Goal: Transaction & Acquisition: Purchase product/service

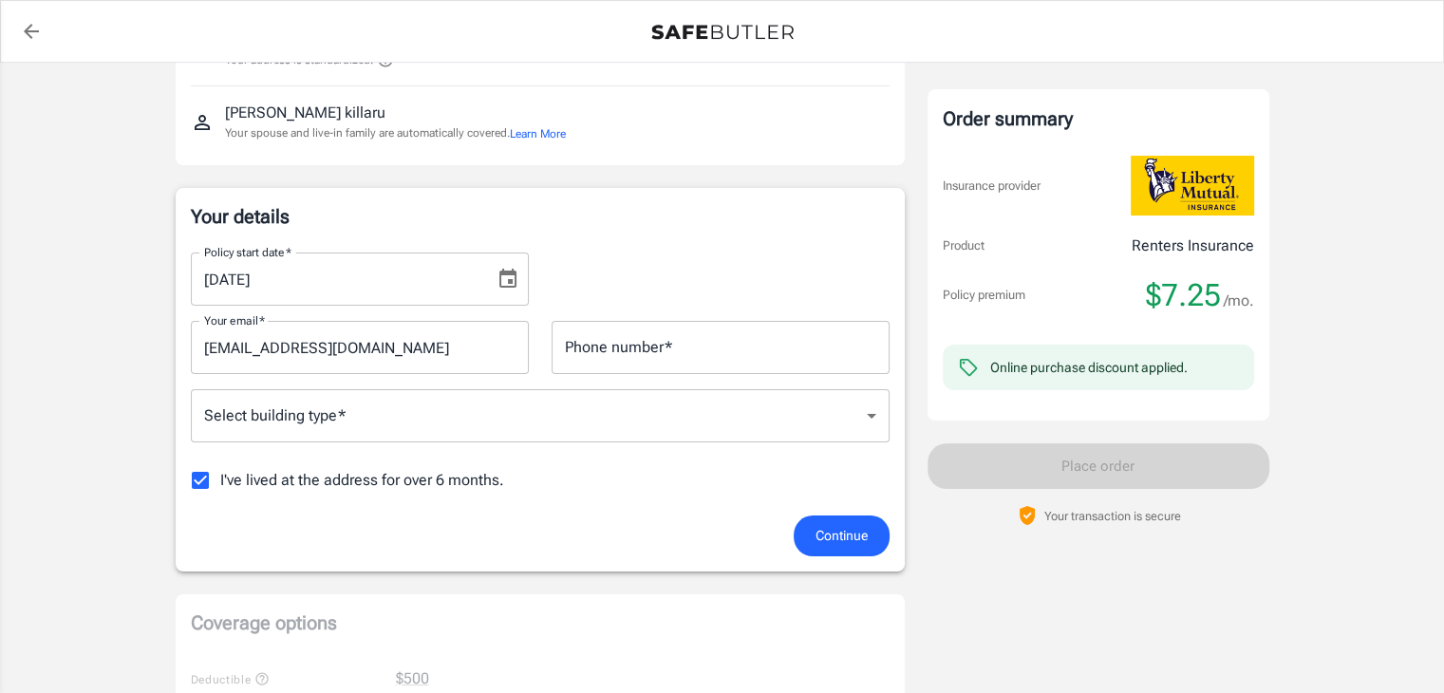
scroll to position [200, 0]
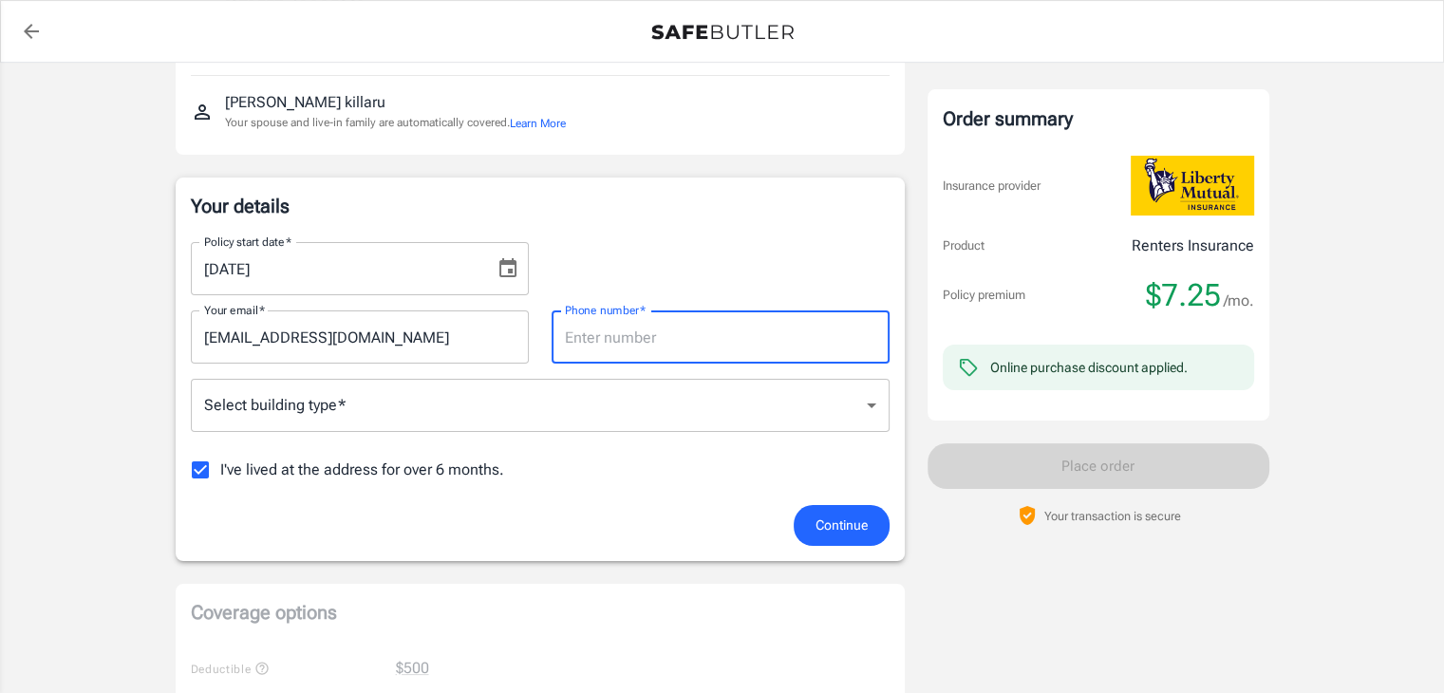
click at [813, 330] on input "Phone number   *" at bounding box center [720, 336] width 338 height 53
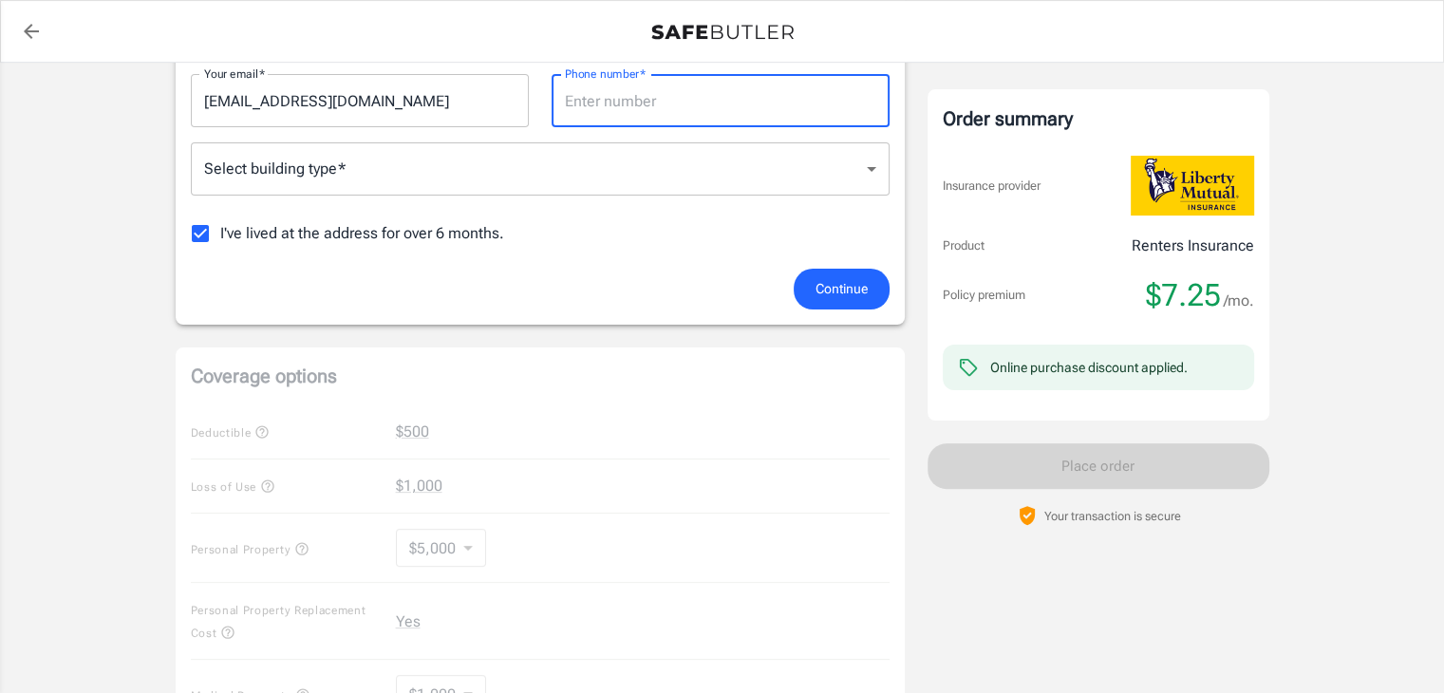
scroll to position [0, 0]
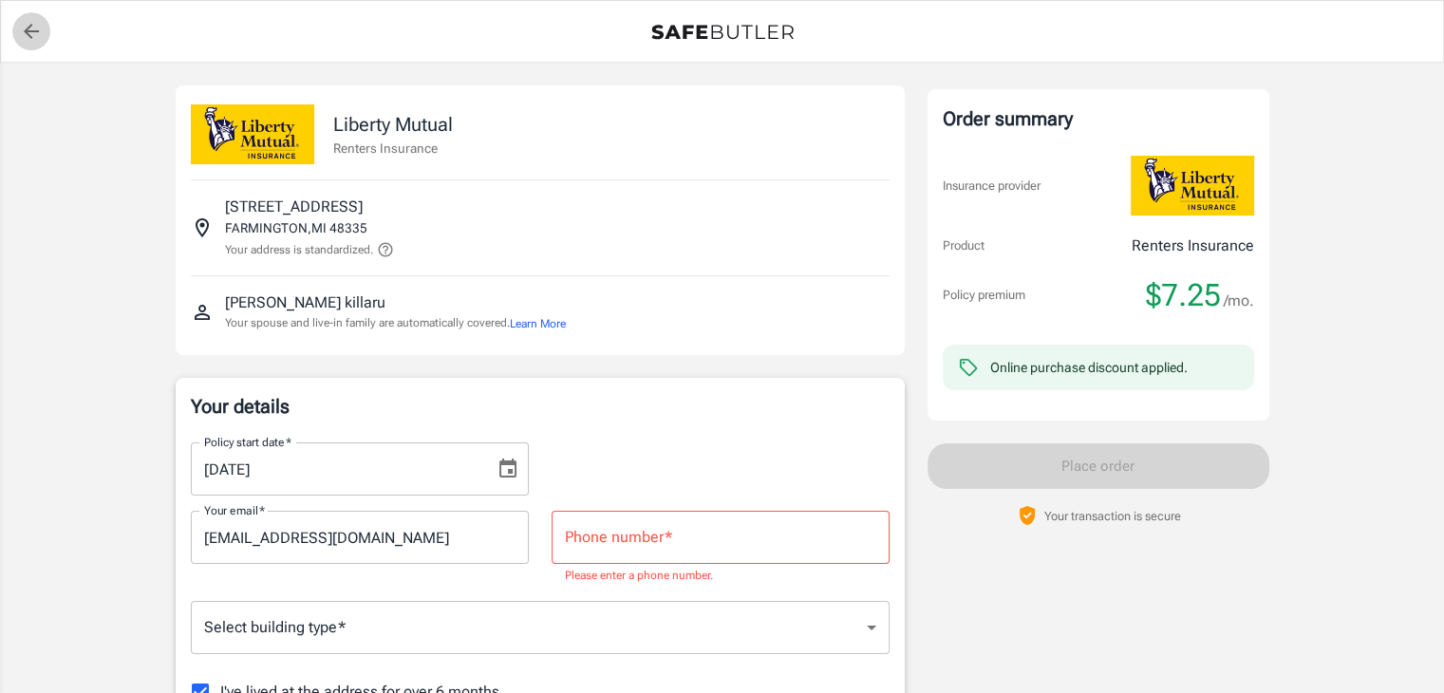
click at [20, 29] on icon "back to quotes" at bounding box center [31, 31] width 23 height 23
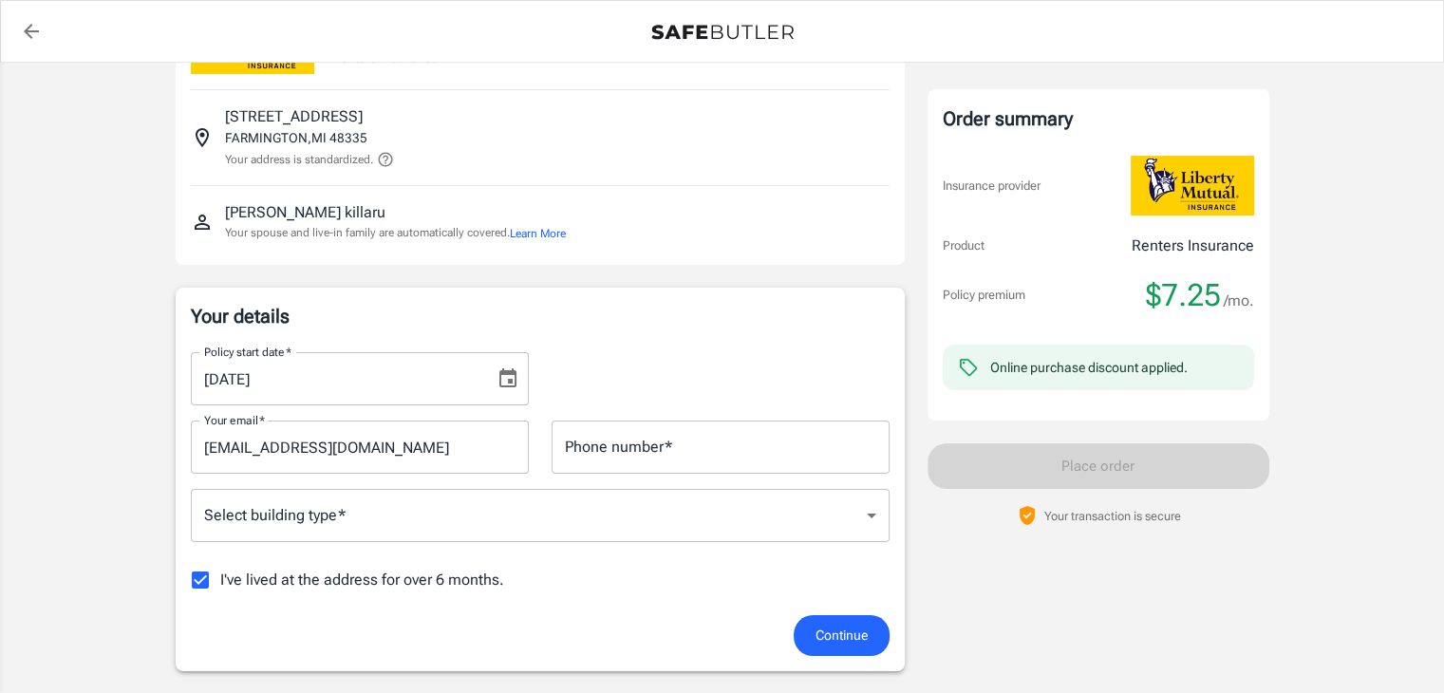
scroll to position [95, 0]
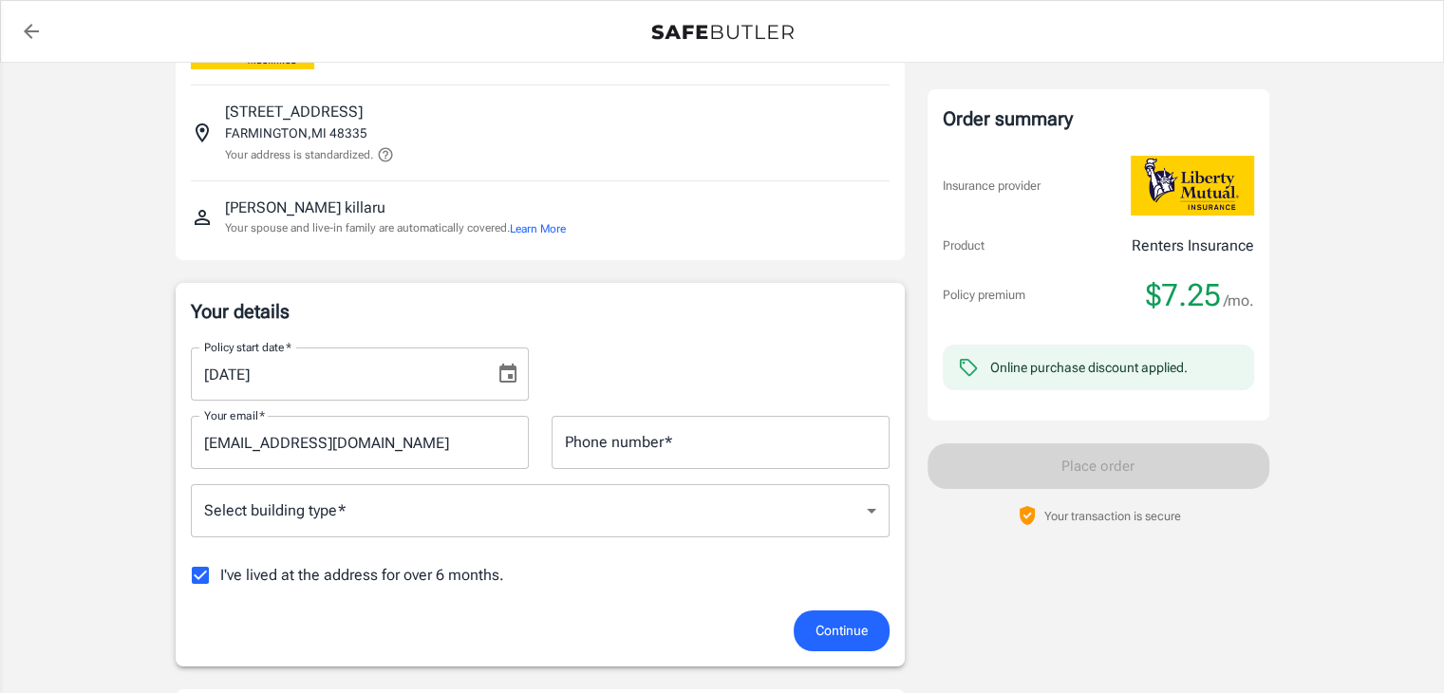
click at [512, 372] on icon "Choose date, selected date is Aug 16, 2025" at bounding box center [507, 374] width 23 height 23
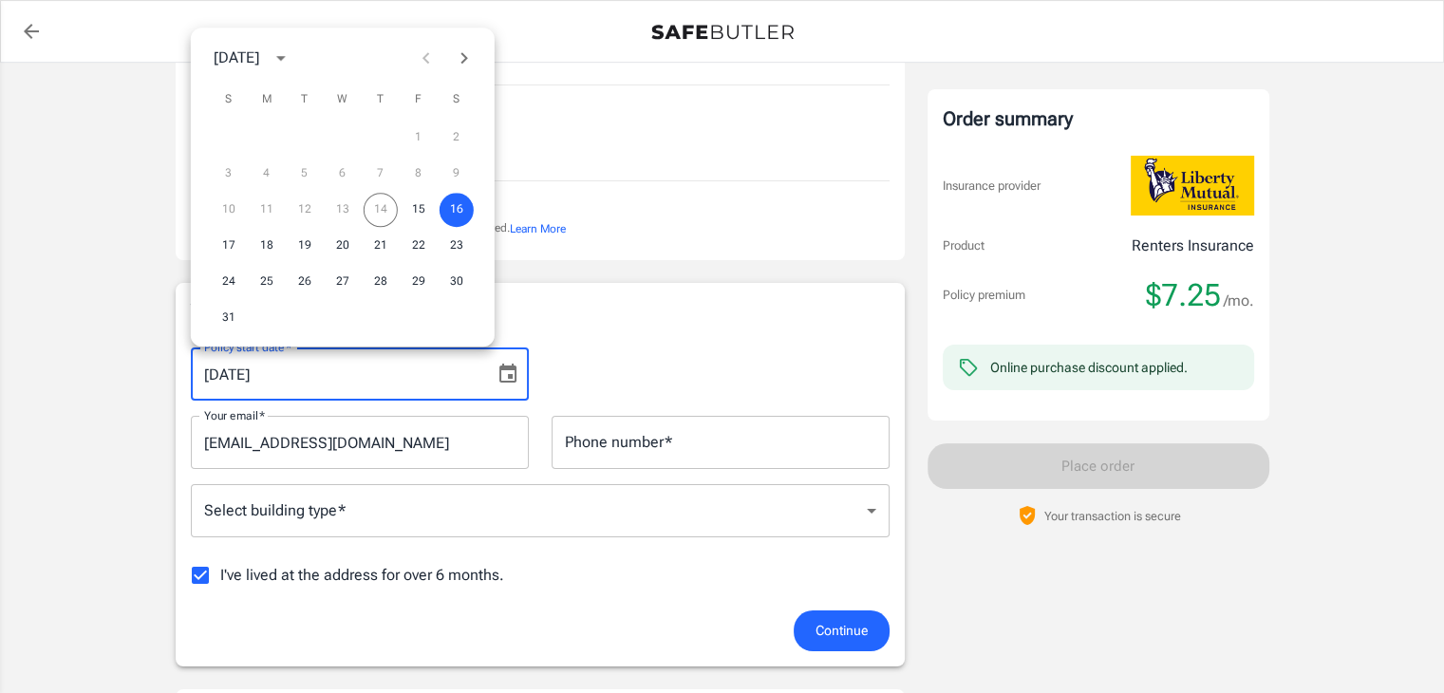
click at [382, 205] on div "10 11 12 13 14 15 16" at bounding box center [343, 210] width 304 height 34
click at [408, 207] on button "15" at bounding box center [418, 210] width 34 height 34
type input "[DATE]"
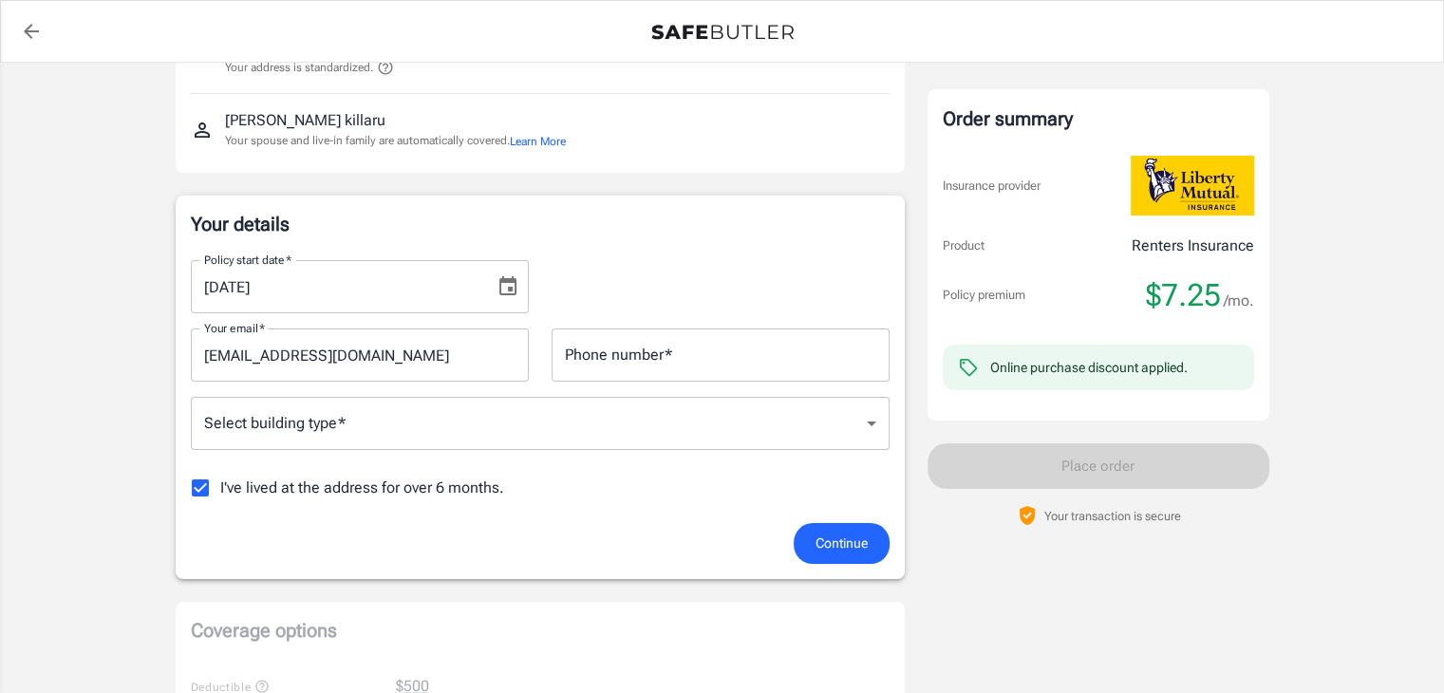
scroll to position [190, 0]
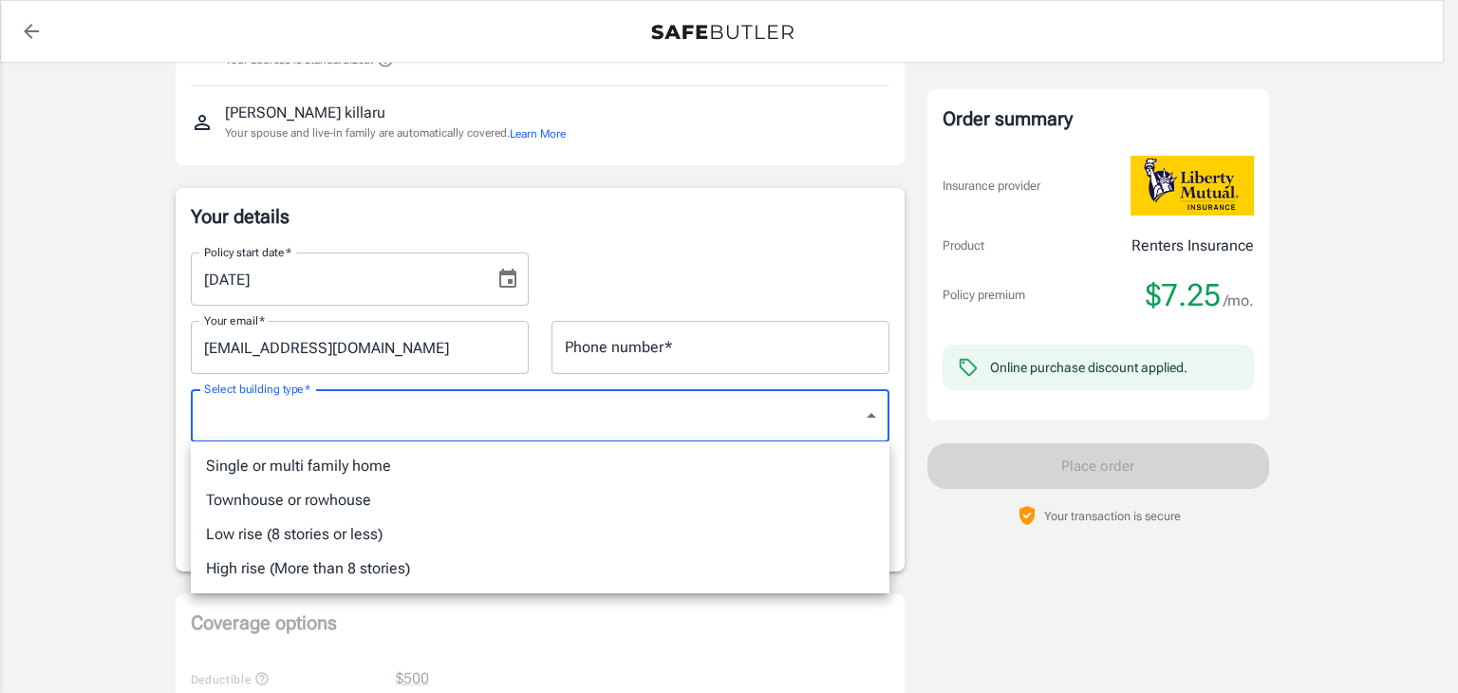
click at [391, 409] on div at bounding box center [729, 346] width 1458 height 693
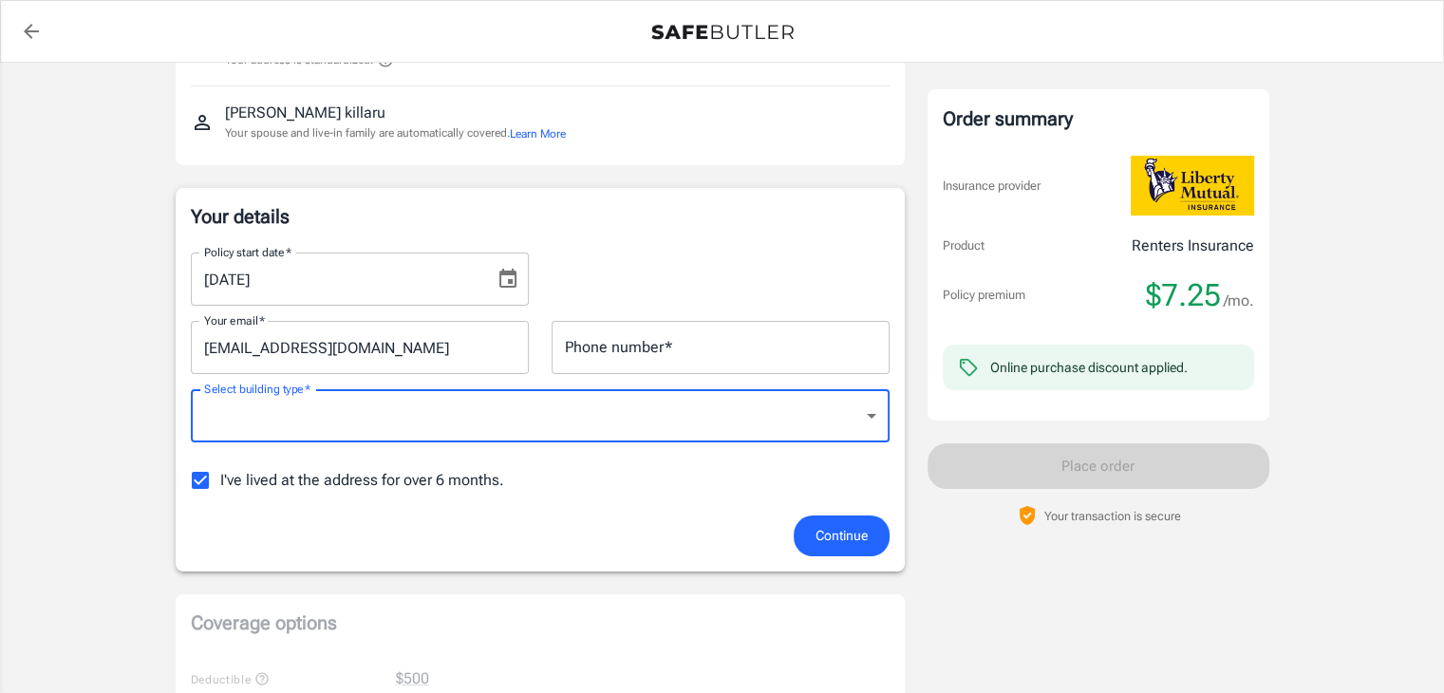
click at [622, 363] on input "Phone number   *" at bounding box center [720, 347] width 338 height 53
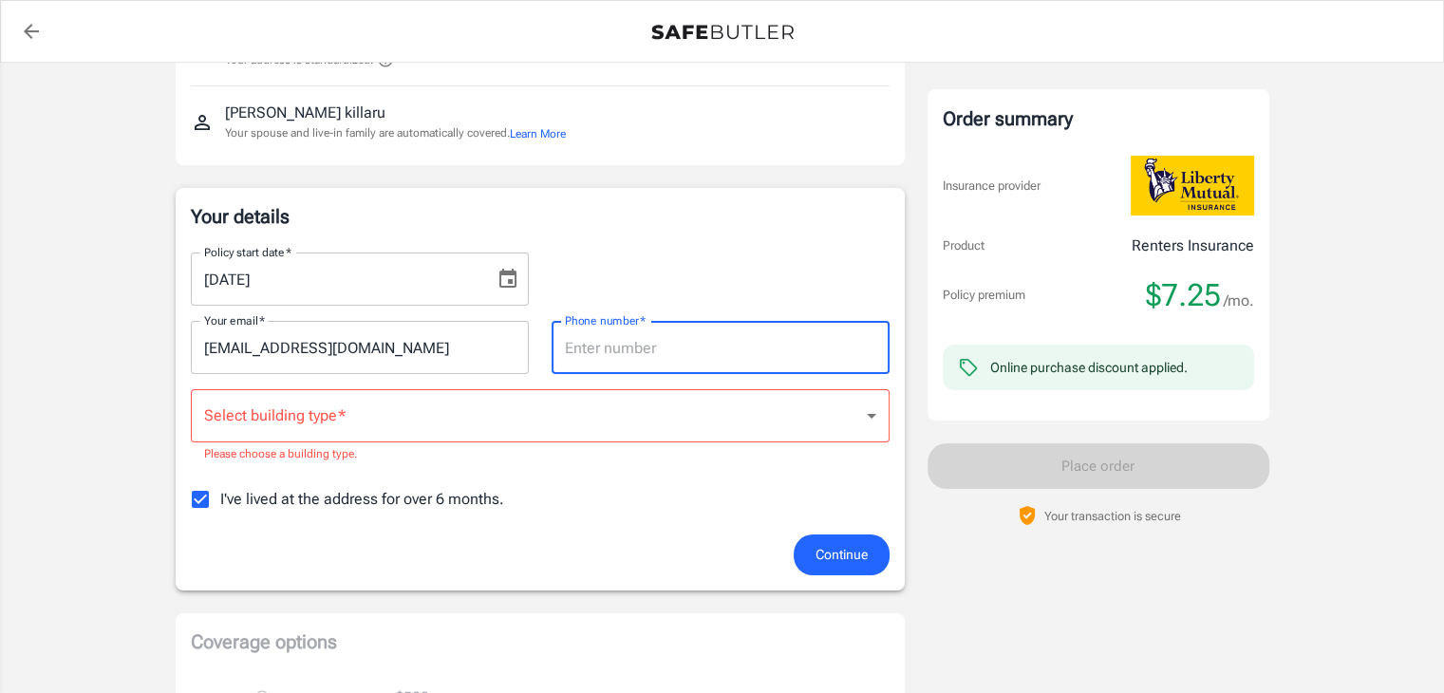
click at [625, 344] on input "Phone number   *" at bounding box center [720, 347] width 338 height 53
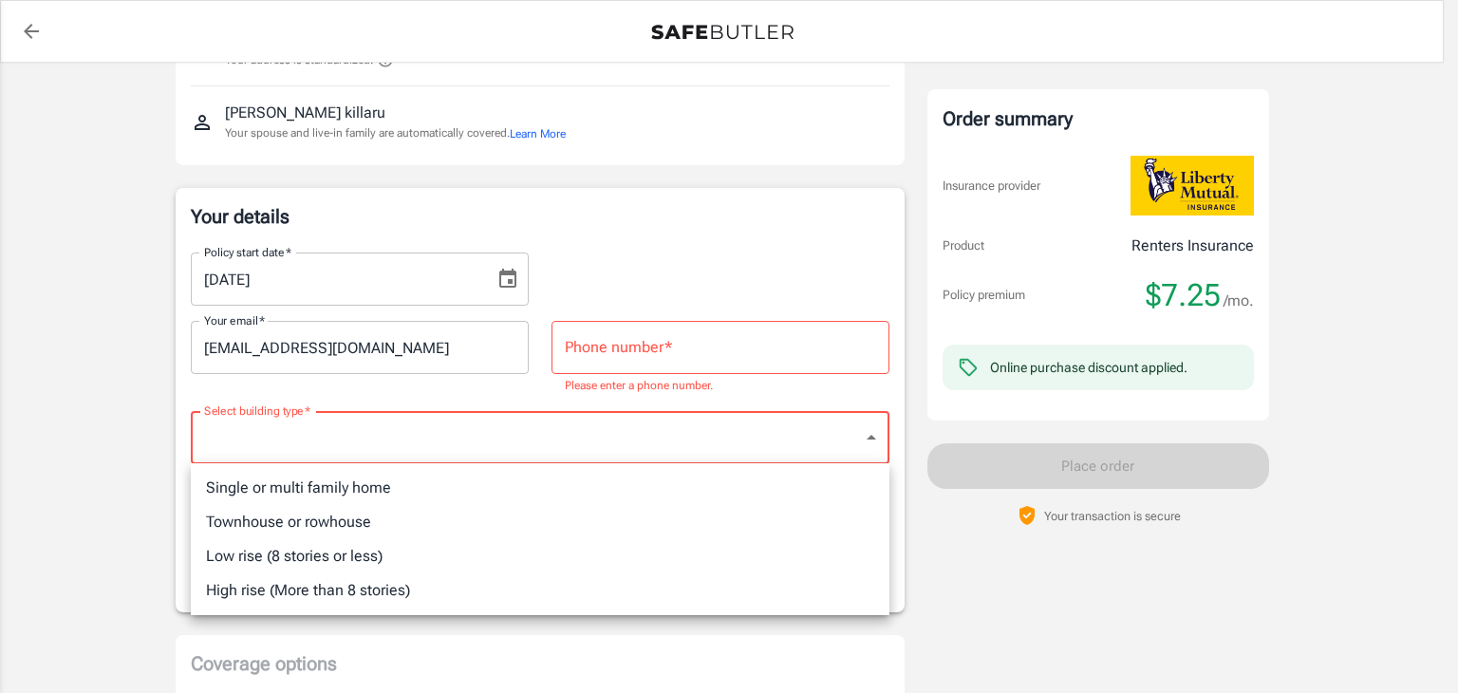
click at [617, 284] on div at bounding box center [729, 346] width 1458 height 693
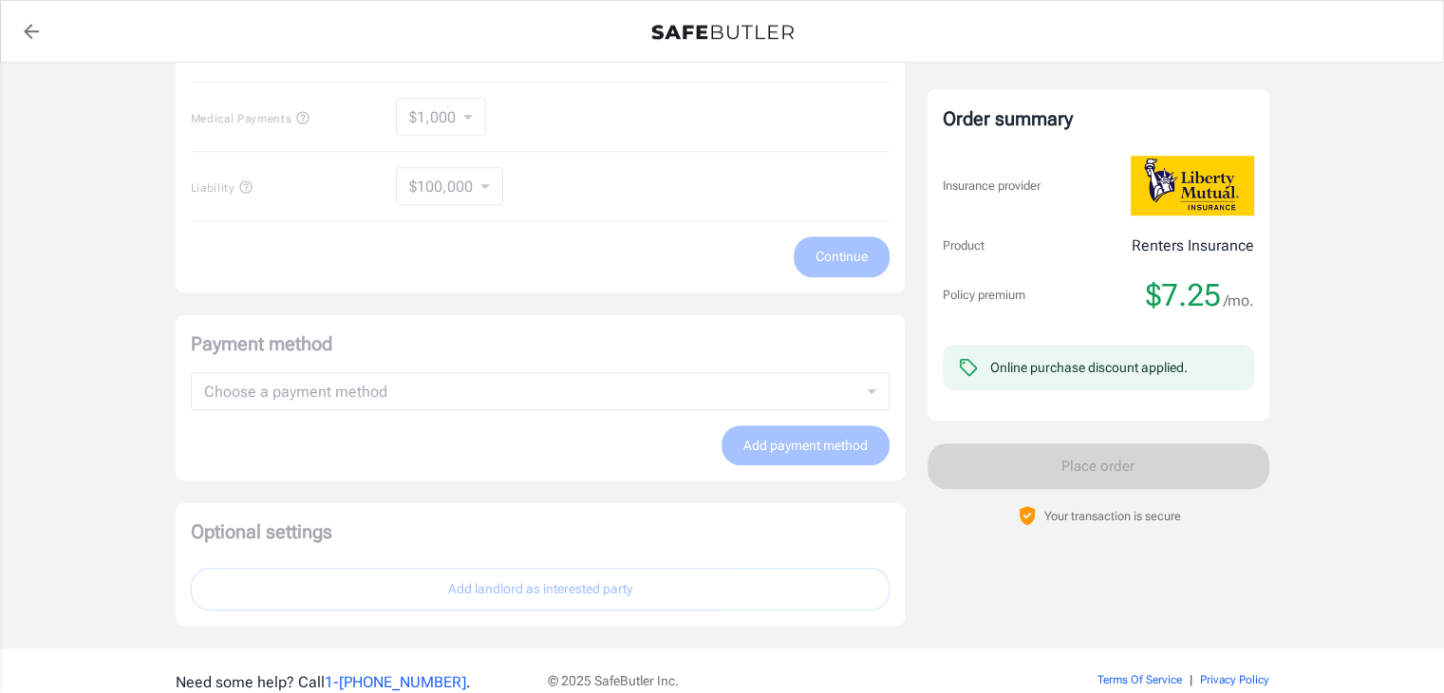
scroll to position [1047, 0]
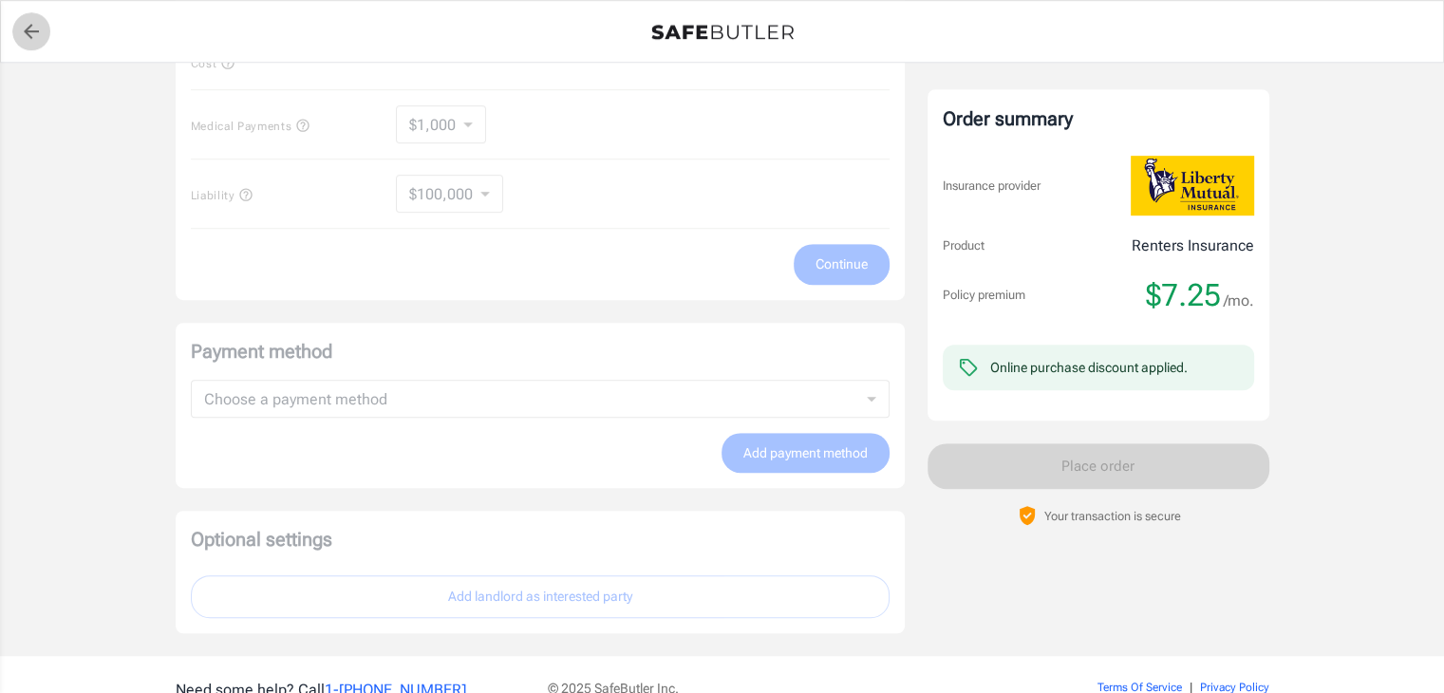
click at [16, 44] on link "back to quotes" at bounding box center [31, 31] width 38 height 38
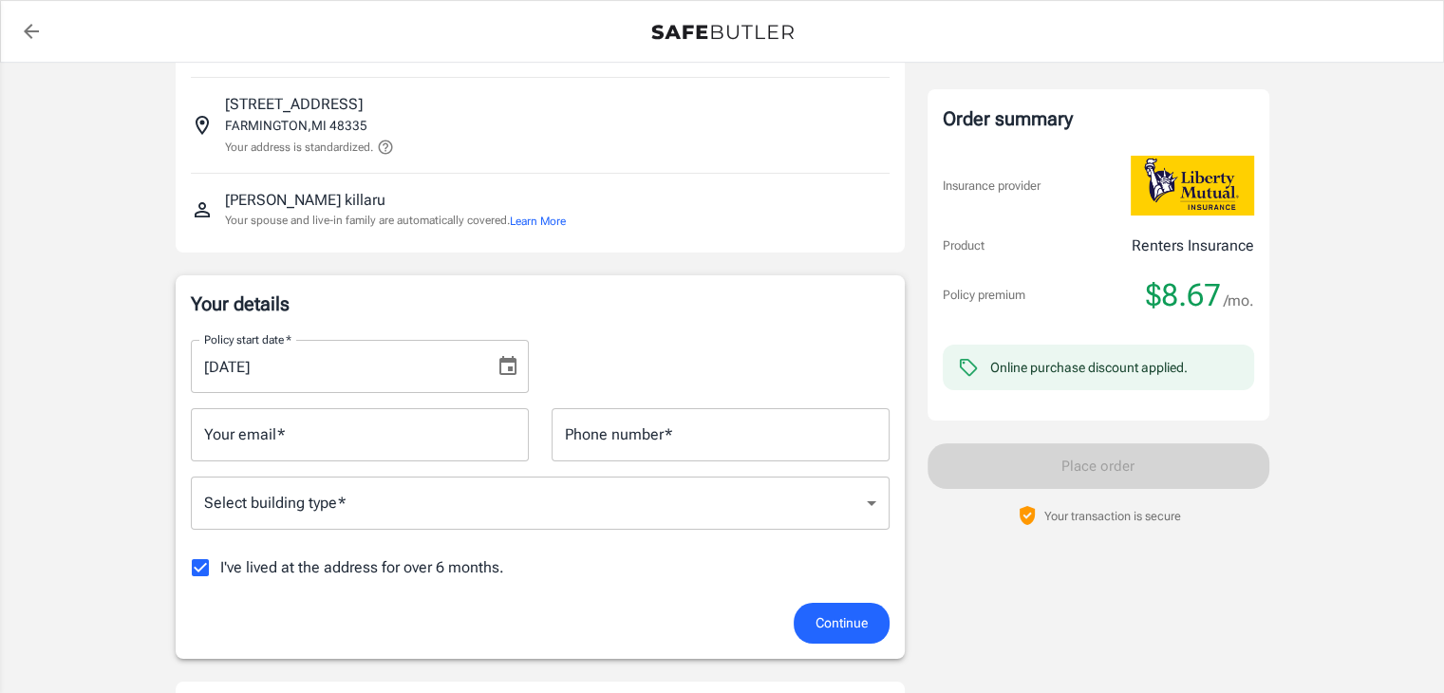
scroll to position [110, 0]
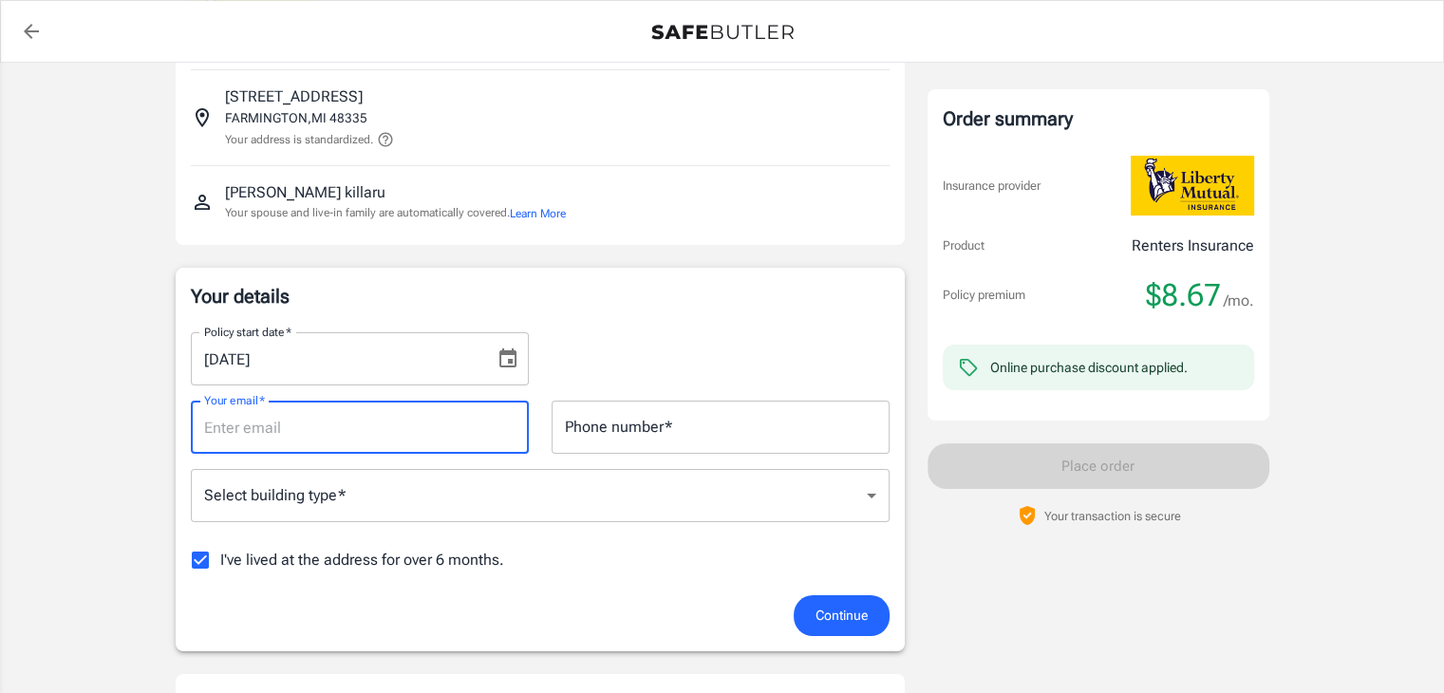
click at [395, 424] on input "Your email   *" at bounding box center [360, 426] width 338 height 53
type input "r"
type input "roopanjalikillaru@gmail.com"
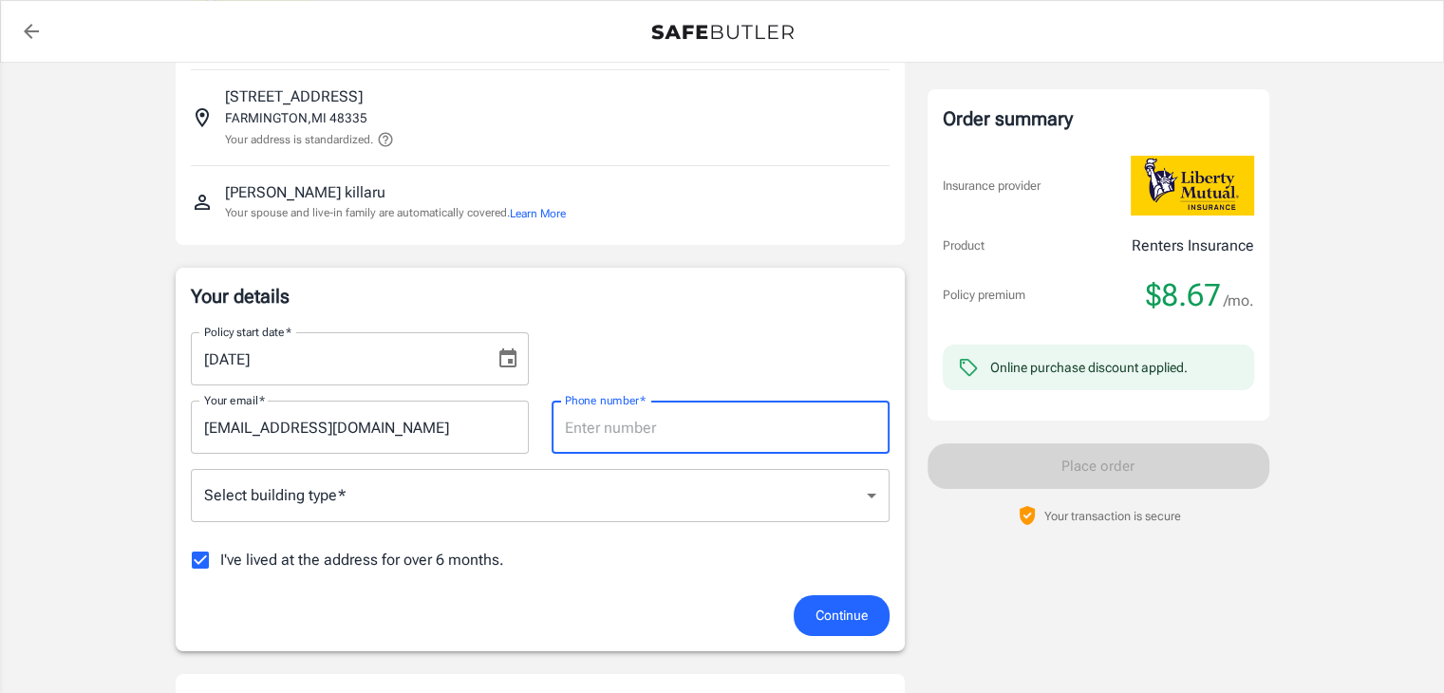
click at [604, 435] on input "Phone number   *" at bounding box center [720, 426] width 338 height 53
type input "7344474936"
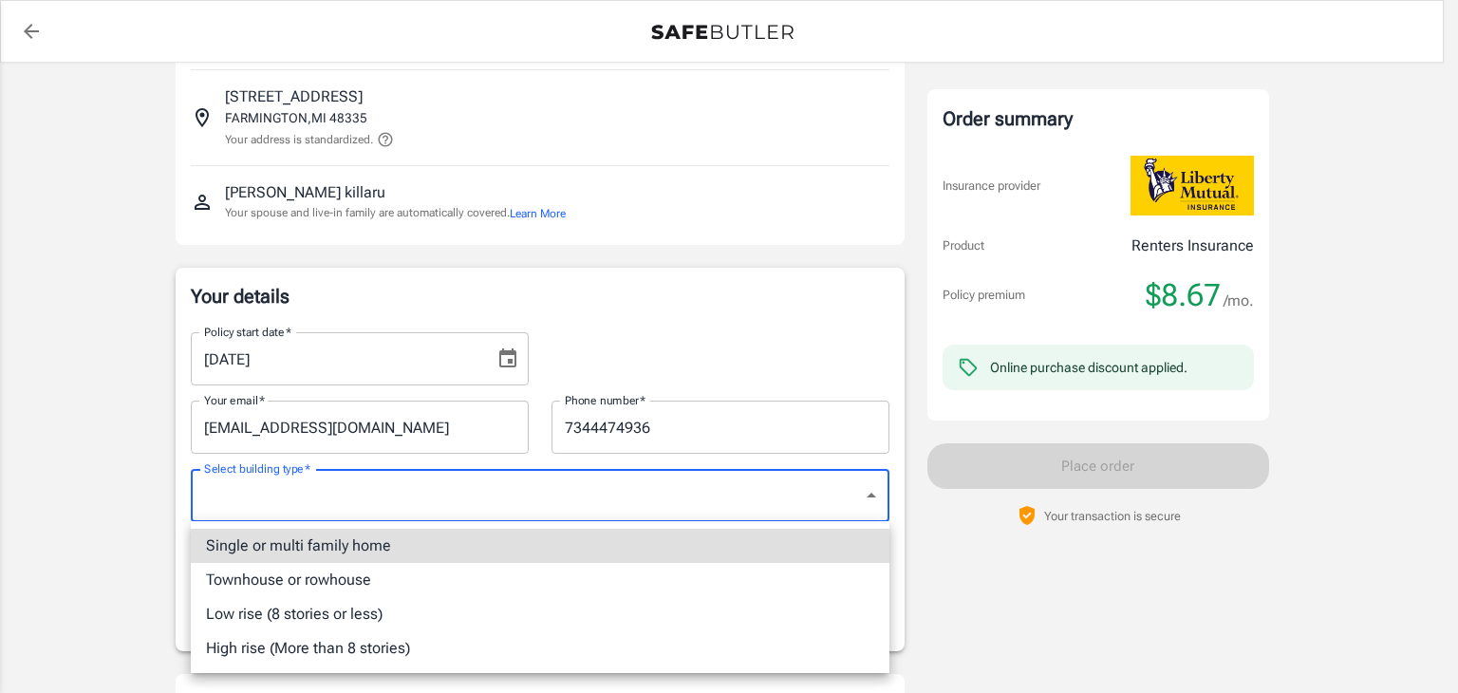
click at [299, 618] on li "Low rise (8 stories or less)" at bounding box center [540, 614] width 699 height 34
type input "lowrise"
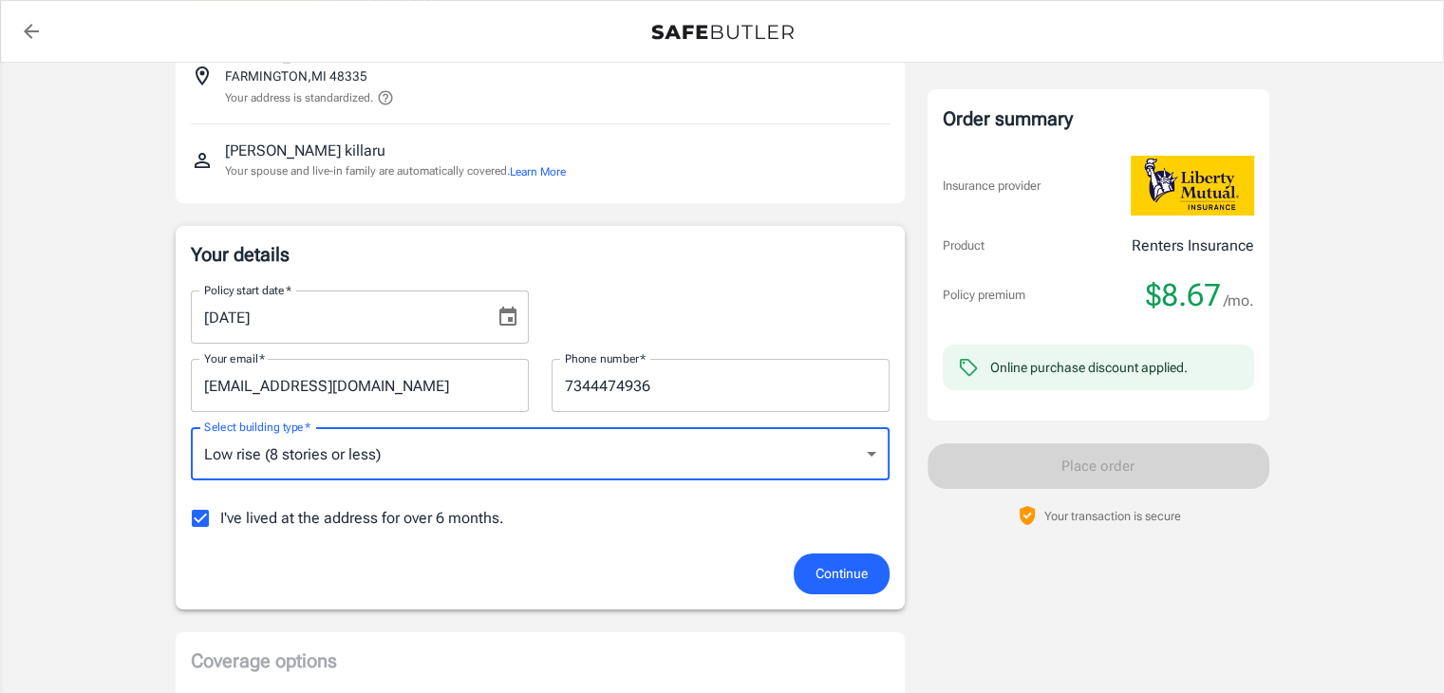
scroll to position [300, 0]
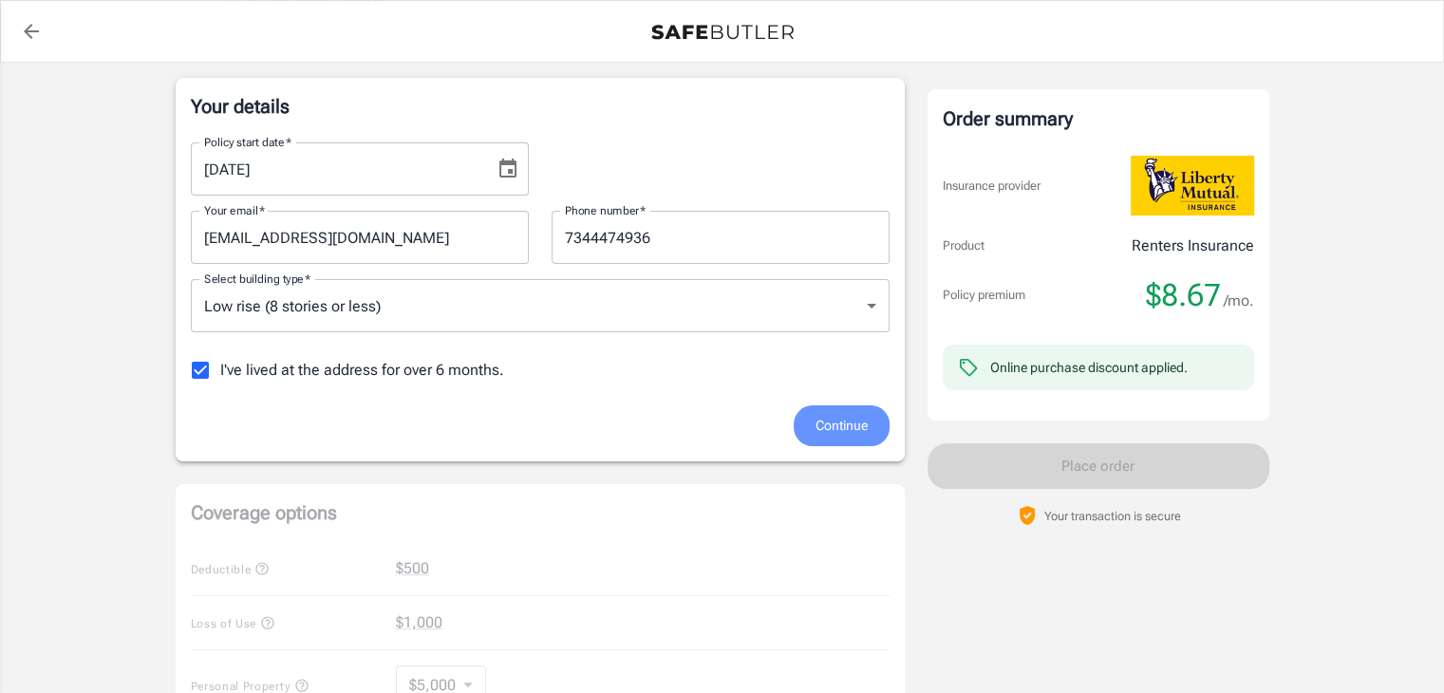
click at [828, 426] on span "Continue" at bounding box center [841, 426] width 52 height 24
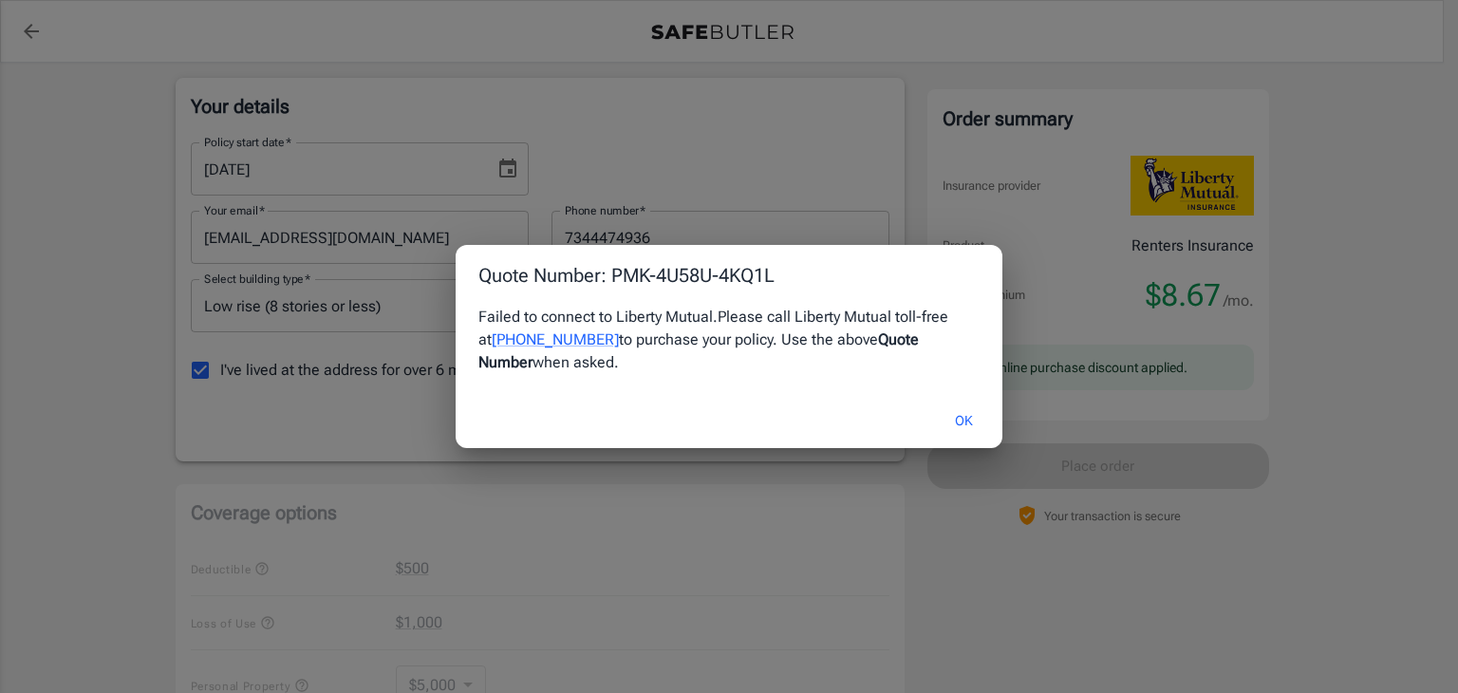
click at [959, 412] on button "OK" at bounding box center [964, 420] width 62 height 41
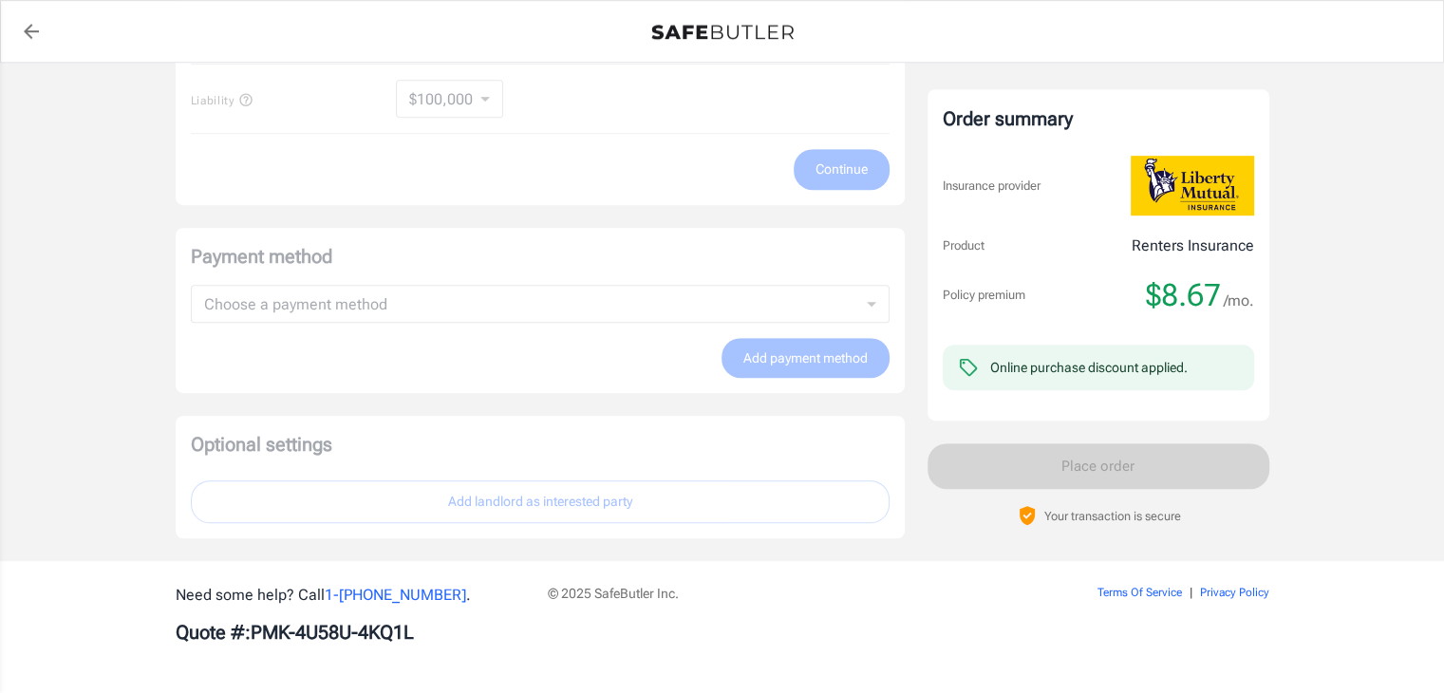
scroll to position [626, 0]
